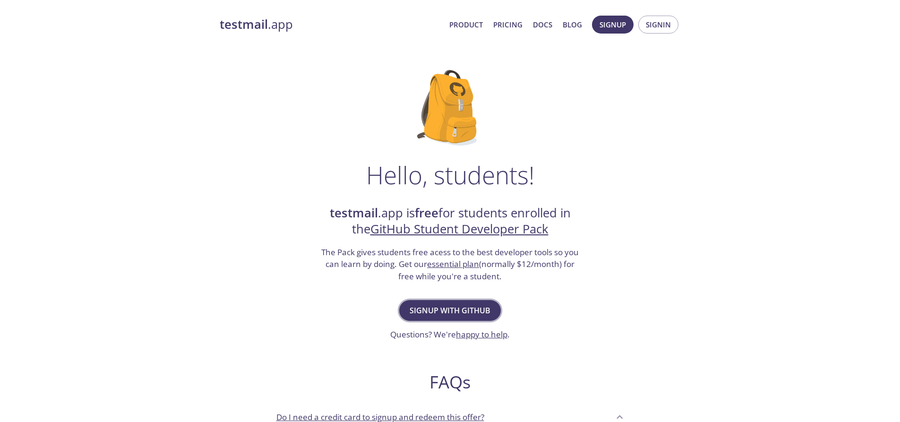
click at [457, 315] on span "Signup with GitHub" at bounding box center [450, 310] width 81 height 13
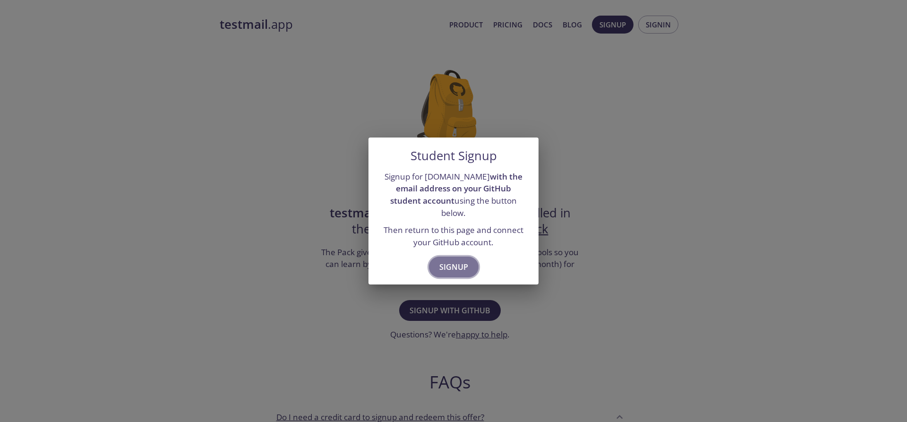
click at [461, 260] on span "Signup" at bounding box center [454, 266] width 29 height 13
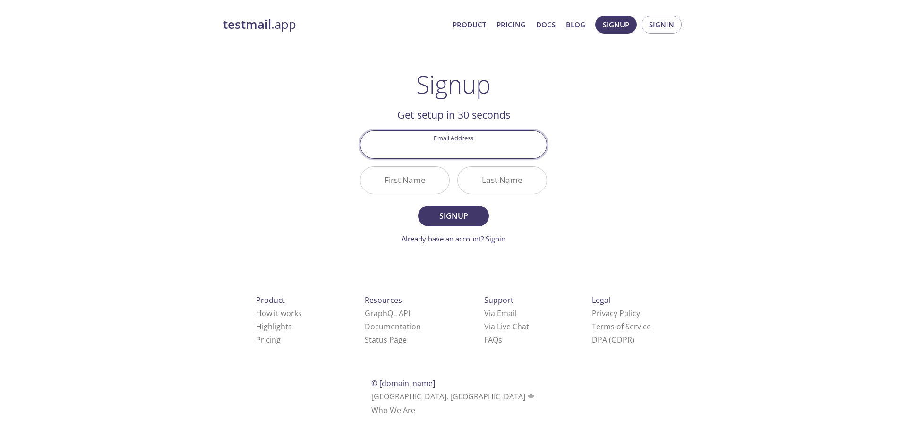
click at [461, 139] on input "Email Address" at bounding box center [454, 144] width 186 height 27
type input "[PERSON_NAME][EMAIL_ADDRESS][DOMAIN_NAME]"
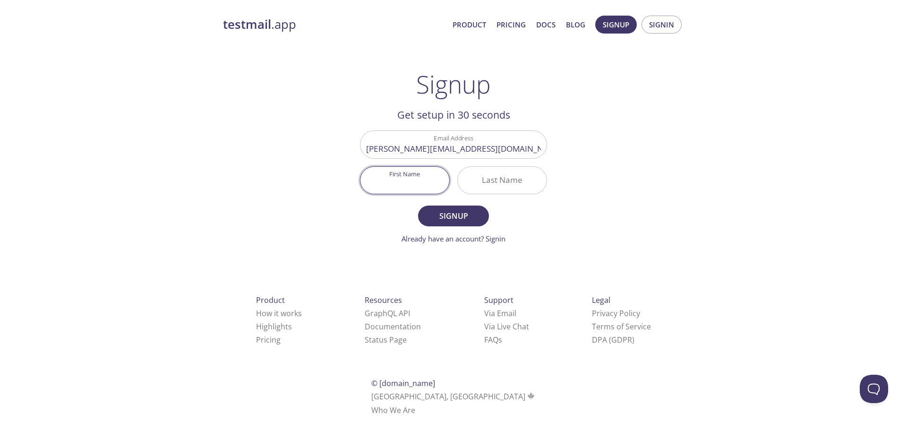
click at [426, 184] on input "First Name" at bounding box center [405, 180] width 89 height 27
click at [418, 183] on input "First Name" at bounding box center [405, 180] width 89 height 27
type input "[PERSON_NAME]"
click at [494, 178] on input "Last Name" at bounding box center [502, 180] width 89 height 27
type input "Mehta"
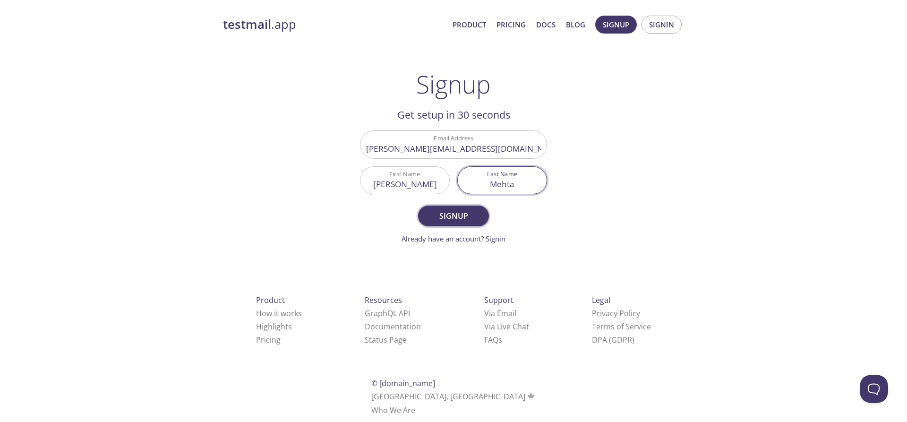
click at [457, 212] on span "Signup" at bounding box center [454, 215] width 50 height 13
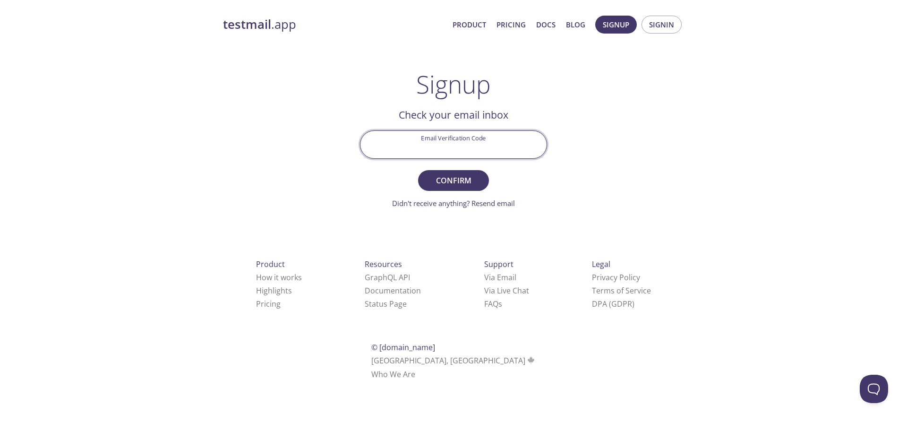
click at [477, 142] on input "Email Verification Code" at bounding box center [454, 144] width 186 height 27
paste input "B21PG2S"
click at [477, 142] on input "B21PG2S" at bounding box center [454, 144] width 186 height 27
type input "B21PG2S"
click at [457, 190] on button "Confirm" at bounding box center [453, 180] width 71 height 21
